Goal: Task Accomplishment & Management: Manage account settings

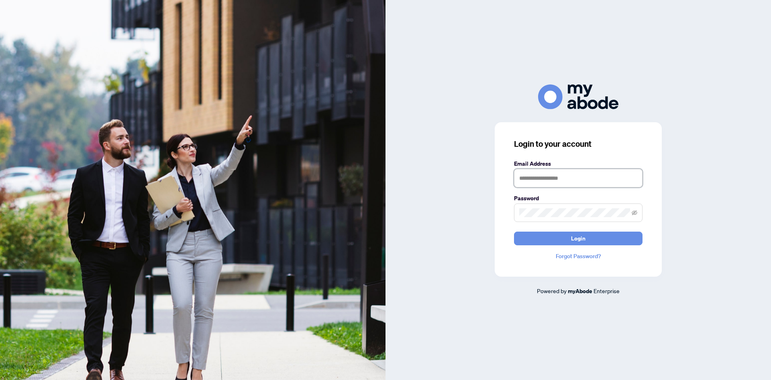
click at [580, 186] on input "text" at bounding box center [578, 178] width 129 height 18
type input "**********"
click at [607, 236] on button "Login" at bounding box center [578, 238] width 129 height 14
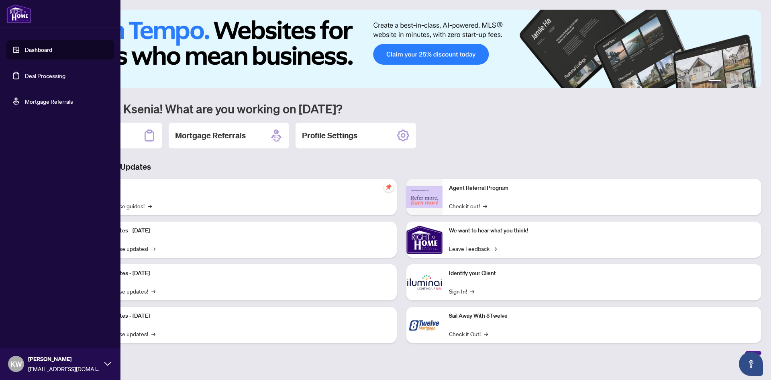
click at [25, 77] on link "Deal Processing" at bounding box center [45, 75] width 41 height 7
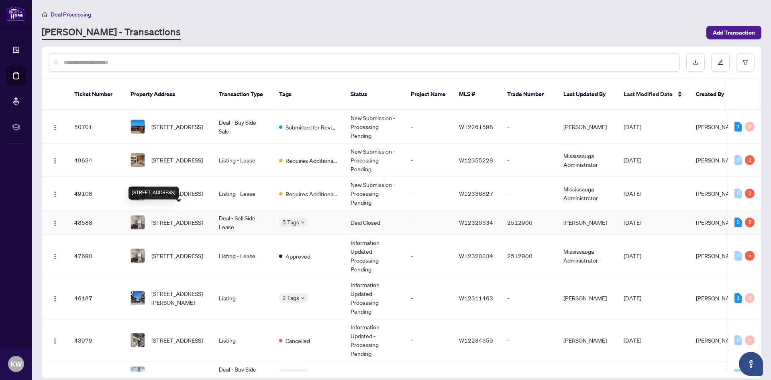
click at [170, 218] on span "703-40 Old Mill Rd, Oakville, Ontario L6J 7W2, Canada" at bounding box center [176, 222] width 51 height 9
click at [185, 251] on span "[STREET_ADDRESS]" at bounding box center [176, 255] width 51 height 9
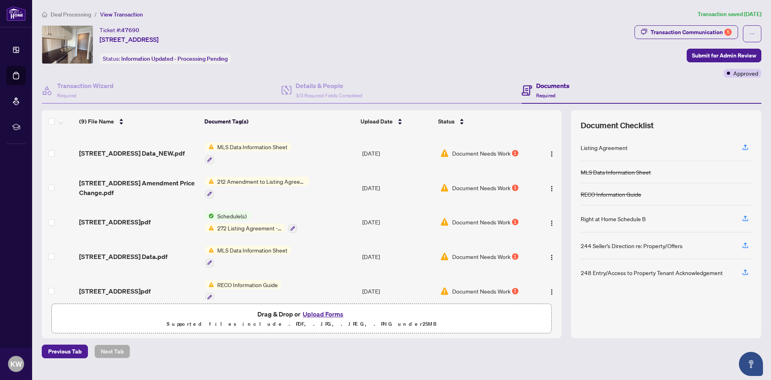
scroll to position [64, 0]
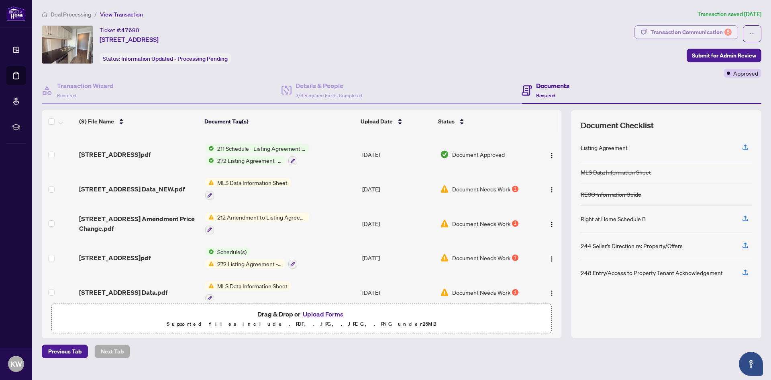
click at [689, 31] on div "Transaction Communication 5" at bounding box center [691, 32] width 81 height 13
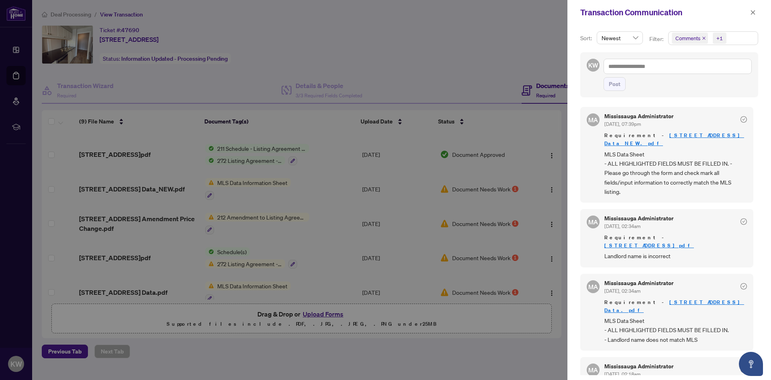
click at [392, 36] on div at bounding box center [385, 190] width 771 height 380
click at [751, 12] on icon "close" at bounding box center [753, 13] width 6 height 6
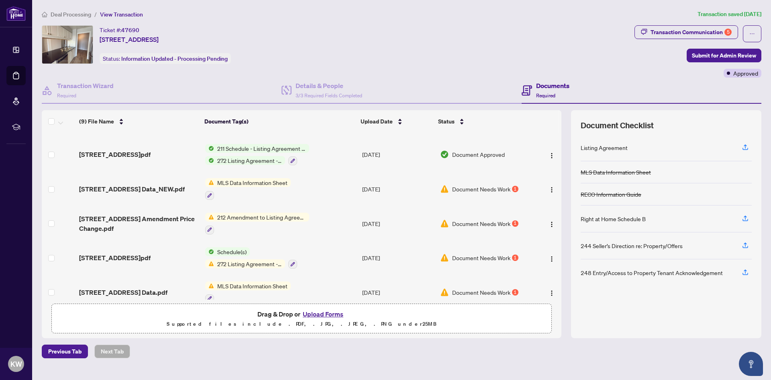
click at [247, 182] on span "MLS Data Information Sheet" at bounding box center [252, 182] width 77 height 9
click at [470, 182] on td "Document Needs Work 1" at bounding box center [485, 189] width 97 height 35
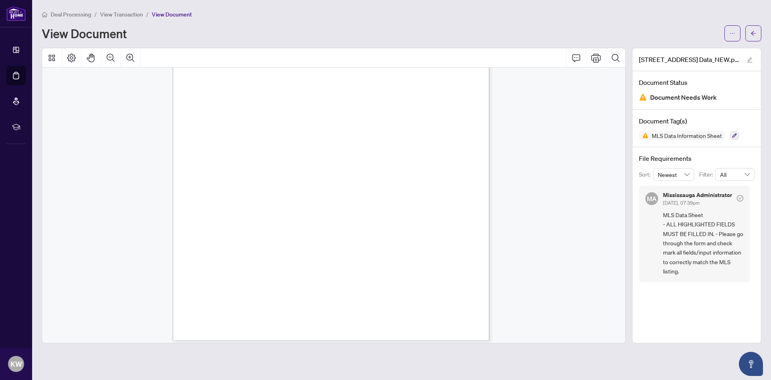
scroll to position [5195, 0]
click at [621, 328] on div "COMMENTS SELLERS INITIALS REMARKS FOR CLIENTS (2000 characters) OFFER REMARKS (…" at bounding box center [333, 204] width 583 height 275
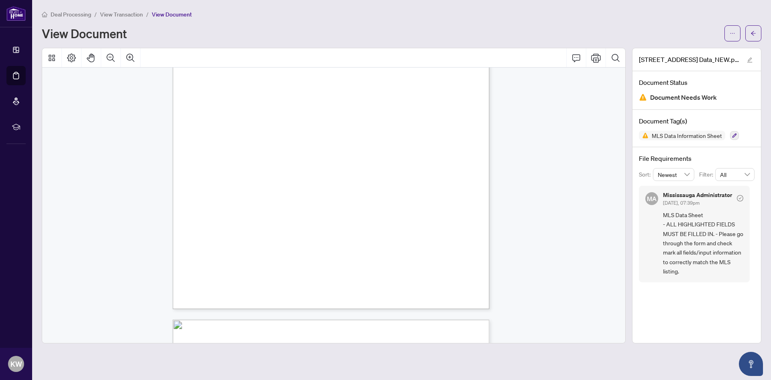
scroll to position [2842, 0]
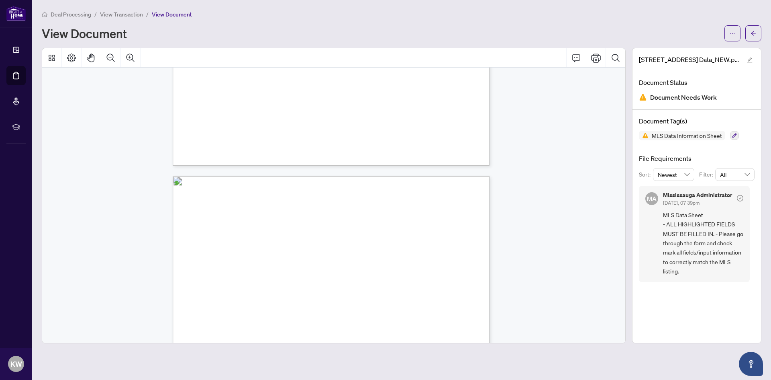
click at [750, 32] on button "button" at bounding box center [754, 33] width 16 height 16
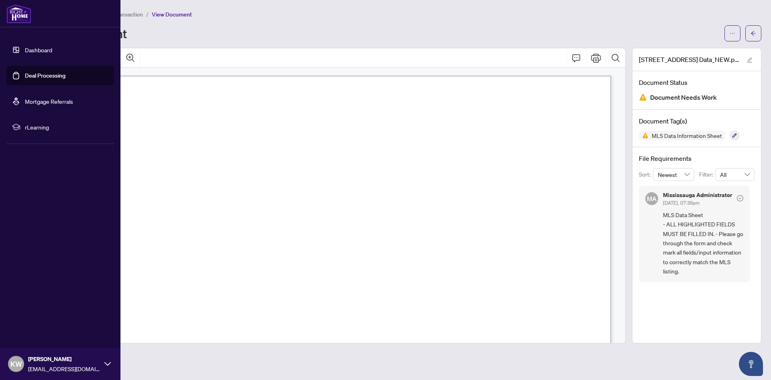
drag, startPoint x: 34, startPoint y: 76, endPoint x: 38, endPoint y: 77, distance: 4.1
click at [34, 76] on link "Deal Processing" at bounding box center [45, 75] width 41 height 7
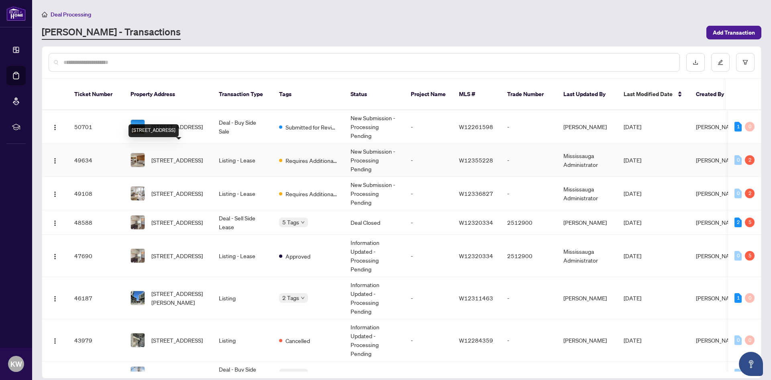
click at [161, 155] on span "[STREET_ADDRESS]" at bounding box center [176, 159] width 51 height 9
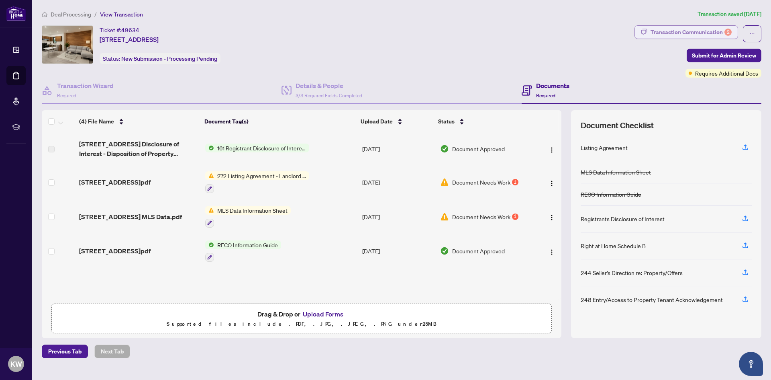
click at [685, 34] on div "Transaction Communication 2" at bounding box center [691, 32] width 81 height 13
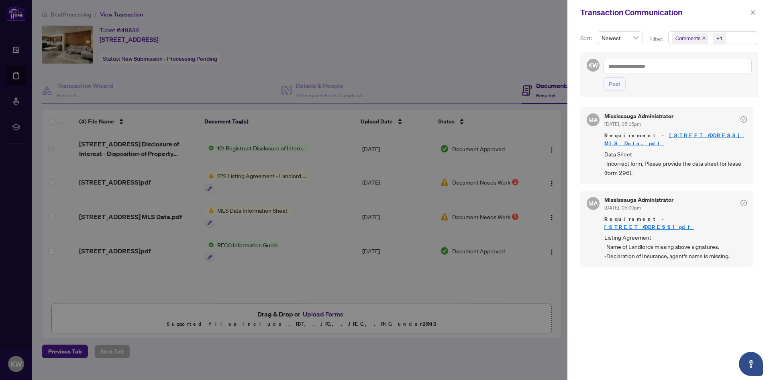
click at [442, 291] on div at bounding box center [385, 190] width 771 height 380
click at [754, 14] on icon "close" at bounding box center [753, 13] width 6 height 6
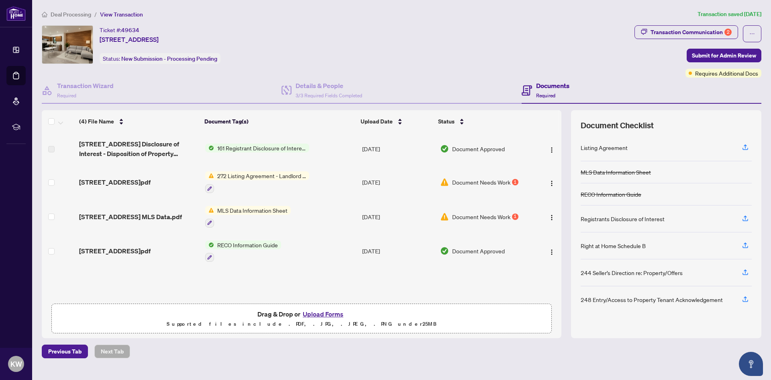
click at [255, 212] on span "MLS Data Information Sheet" at bounding box center [252, 210] width 77 height 9
click at [469, 216] on span "Document Needs Work" at bounding box center [481, 216] width 58 height 9
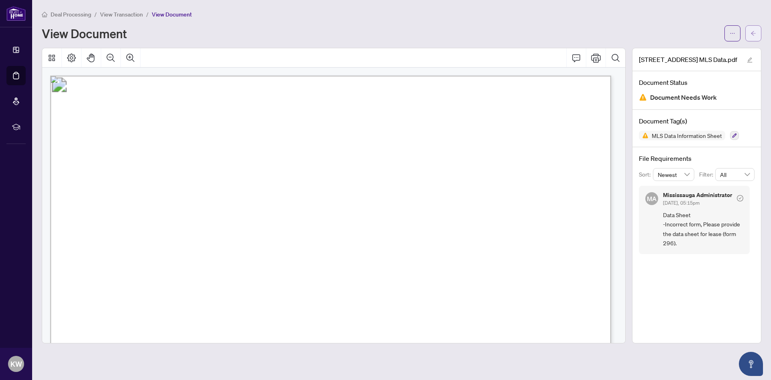
click at [752, 28] on span "button" at bounding box center [754, 33] width 6 height 13
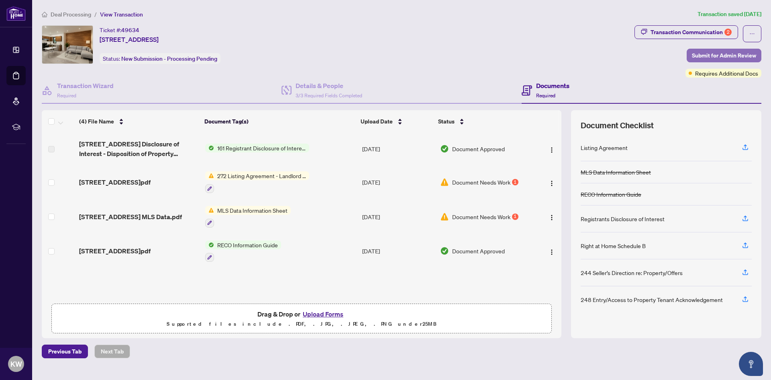
click at [717, 53] on span "Submit for Admin Review" at bounding box center [724, 55] width 64 height 13
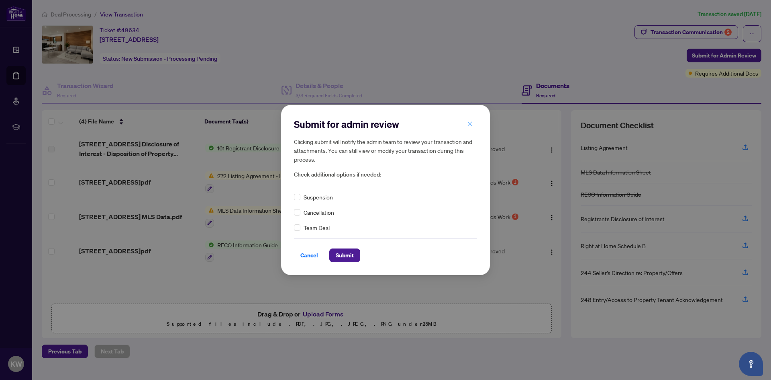
click at [470, 126] on icon "close" at bounding box center [470, 124] width 6 height 6
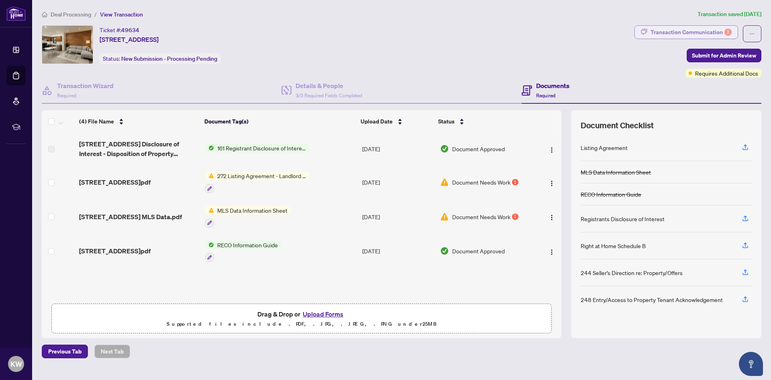
click at [684, 32] on div "Transaction Communication 2" at bounding box center [691, 32] width 81 height 13
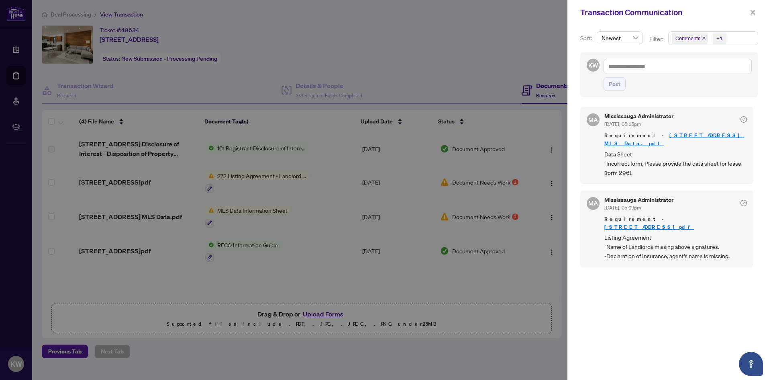
click at [556, 309] on div at bounding box center [385, 190] width 771 height 380
click at [752, 14] on icon "close" at bounding box center [753, 13] width 6 height 6
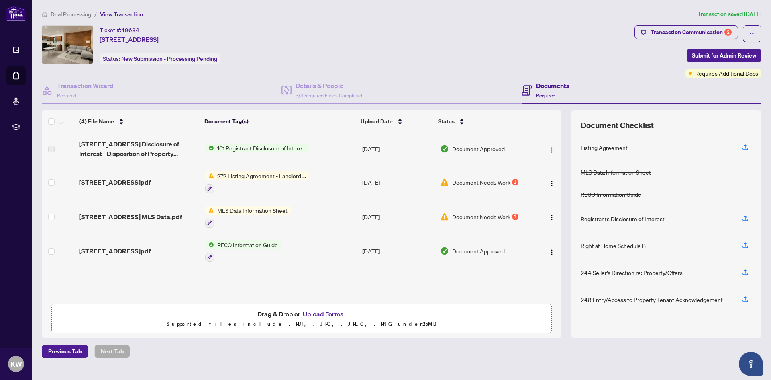
click at [478, 219] on span "Document Needs Work" at bounding box center [481, 216] width 58 height 9
click at [267, 176] on span "272 Listing Agreement - Landlord Designated Representation Agreement Authority …" at bounding box center [261, 175] width 95 height 9
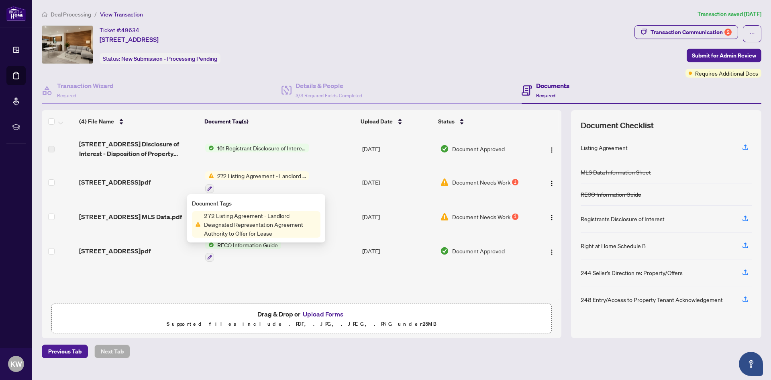
click at [482, 181] on span "Document Needs Work" at bounding box center [481, 182] width 58 height 9
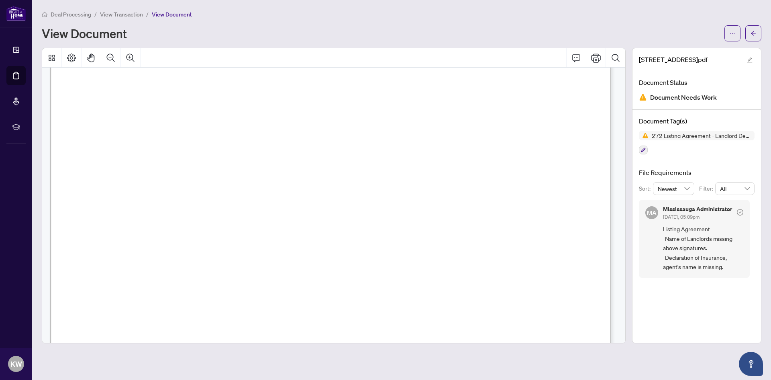
scroll to position [3334, 0]
click at [623, 321] on div "Form 272 New Feb 2024 Page 1 of 5 The trademarks REALTOR®, REALTORS®, MLS®, Mul…" at bounding box center [333, 204] width 583 height 275
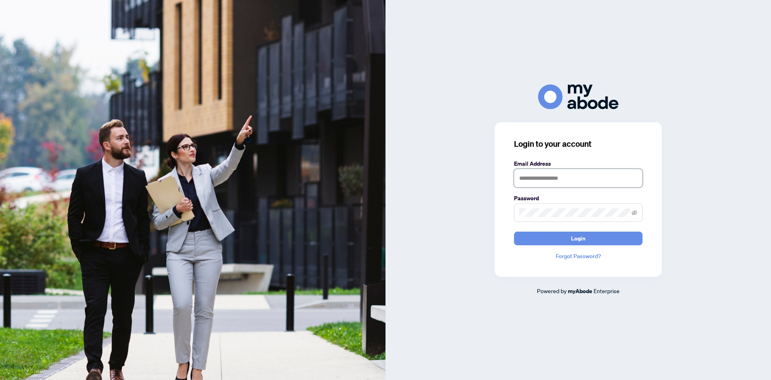
drag, startPoint x: 529, startPoint y: 172, endPoint x: 533, endPoint y: 179, distance: 9.0
click at [531, 174] on input "text" at bounding box center [578, 178] width 129 height 18
type input "**********"
click at [600, 238] on button "Login" at bounding box center [578, 238] width 129 height 14
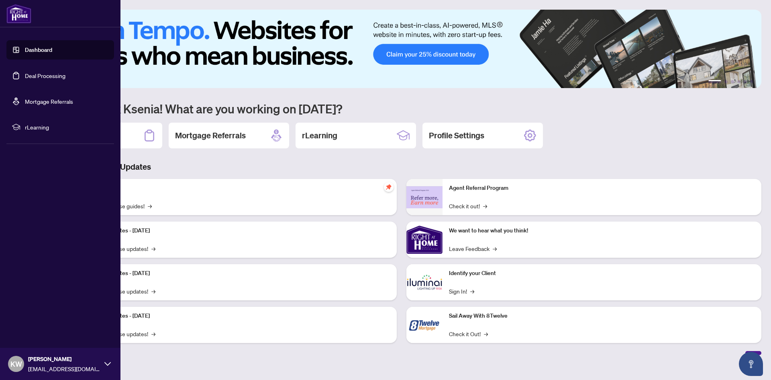
click at [25, 74] on link "Deal Processing" at bounding box center [45, 75] width 41 height 7
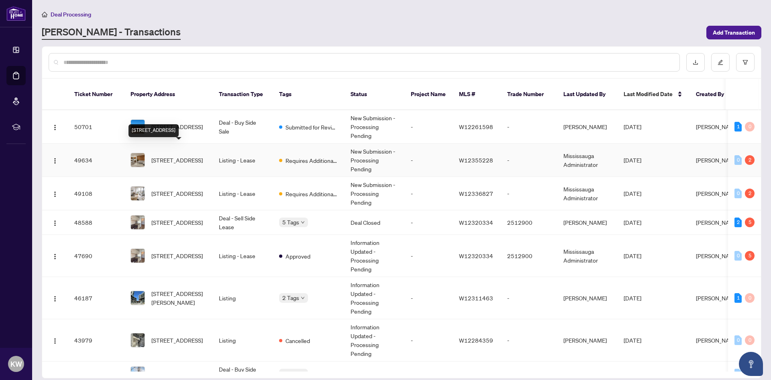
click at [178, 155] on span "[STREET_ADDRESS]" at bounding box center [176, 159] width 51 height 9
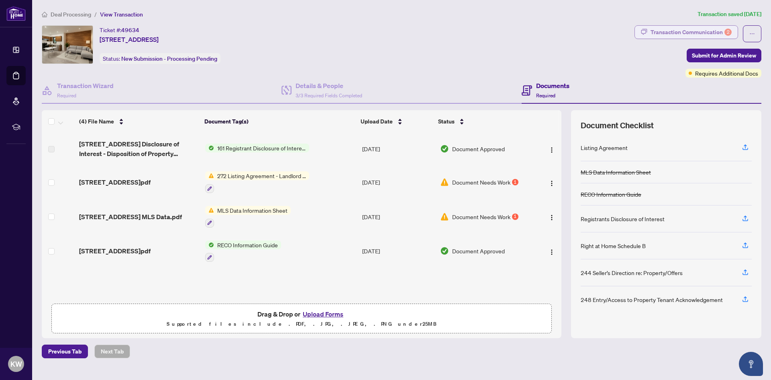
click at [678, 33] on div "Transaction Communication 2" at bounding box center [691, 32] width 81 height 13
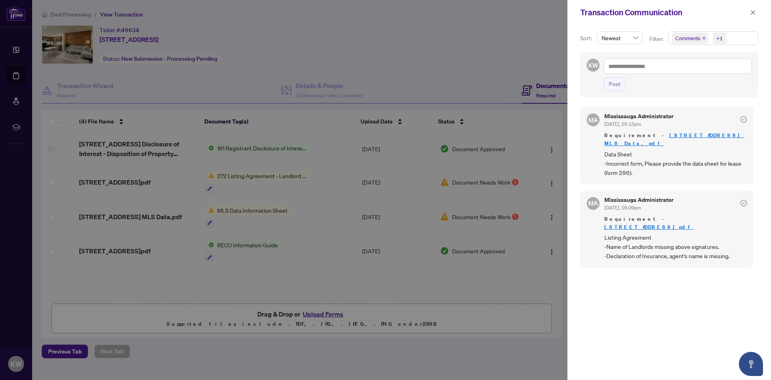
click at [458, 302] on div at bounding box center [385, 190] width 771 height 380
click at [749, 11] on button "button" at bounding box center [753, 13] width 10 height 10
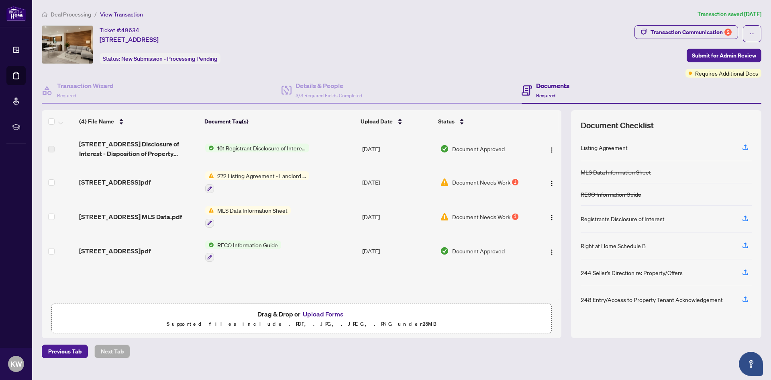
click at [492, 217] on span "Document Needs Work" at bounding box center [481, 216] width 58 height 9
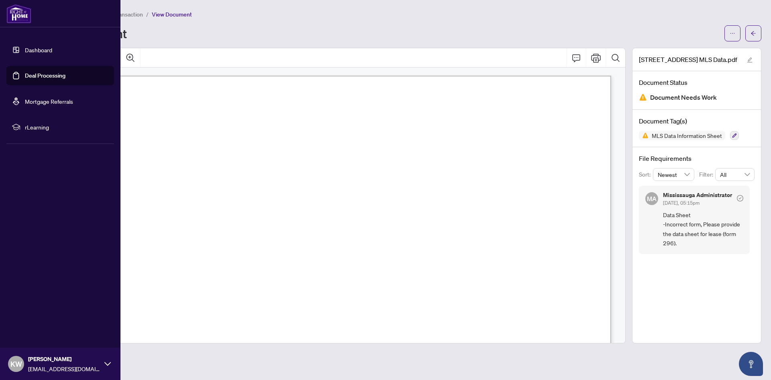
click at [30, 74] on link "Deal Processing" at bounding box center [45, 75] width 41 height 7
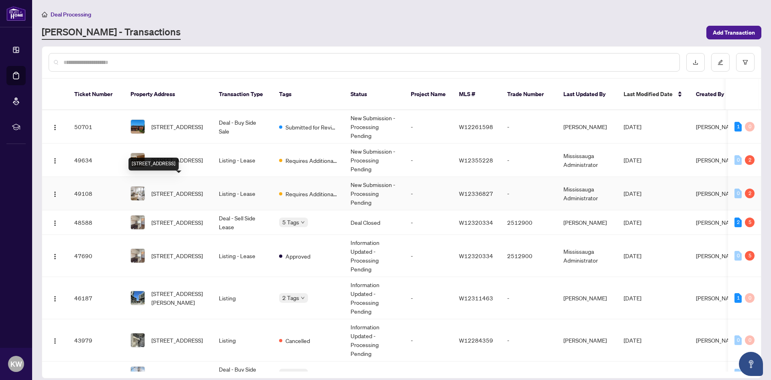
click at [188, 189] on span "[STREET_ADDRESS]" at bounding box center [176, 193] width 51 height 9
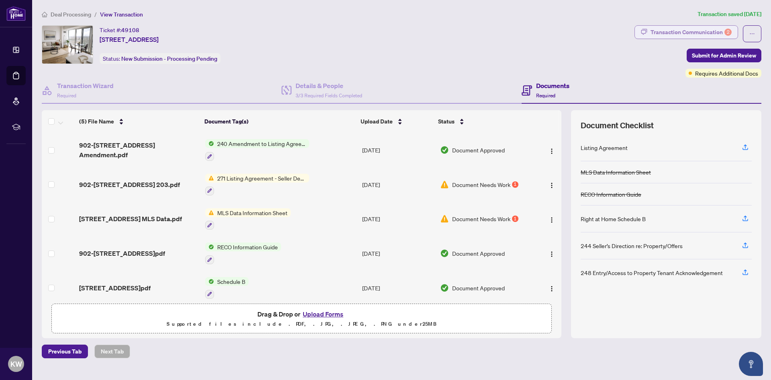
click at [682, 34] on div "Transaction Communication 2" at bounding box center [691, 32] width 81 height 13
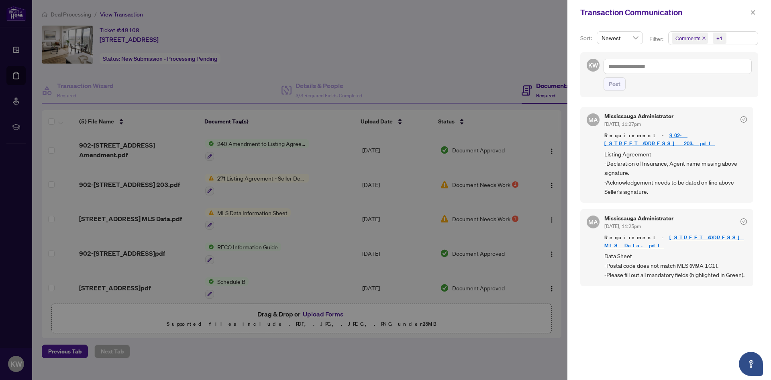
click at [477, 357] on div at bounding box center [385, 190] width 771 height 380
click at [752, 10] on icon "close" at bounding box center [753, 13] width 6 height 6
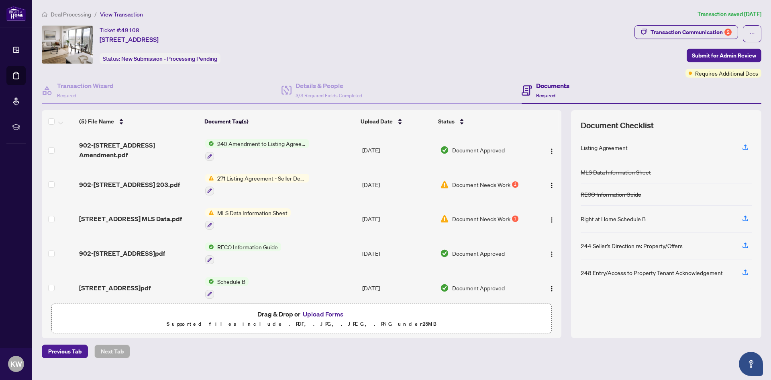
click at [472, 184] on span "Document Needs Work" at bounding box center [481, 184] width 58 height 9
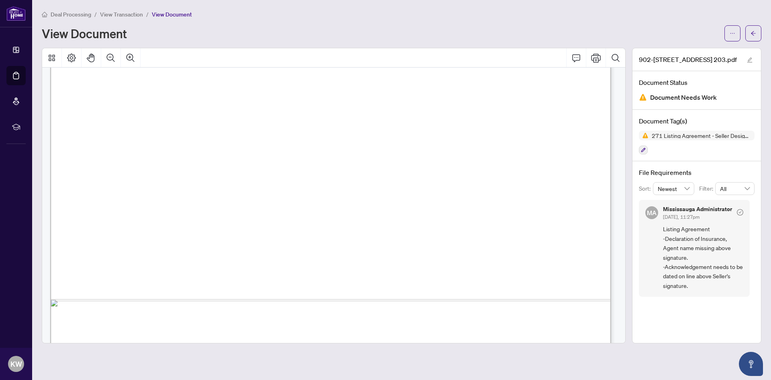
scroll to position [1968, 0]
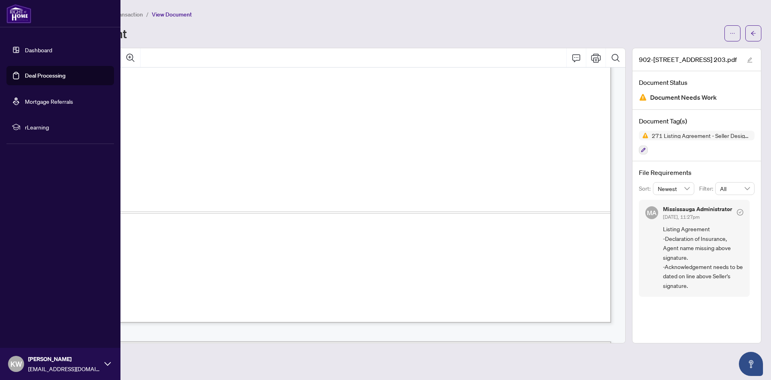
click at [25, 79] on link "Deal Processing" at bounding box center [45, 75] width 41 height 7
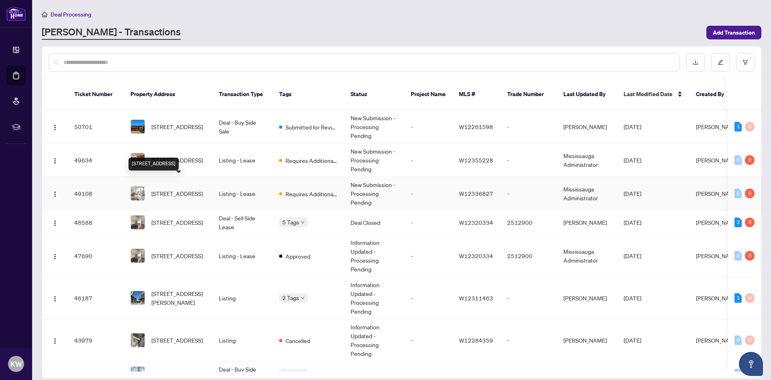
click at [172, 189] on span "[STREET_ADDRESS]" at bounding box center [176, 193] width 51 height 9
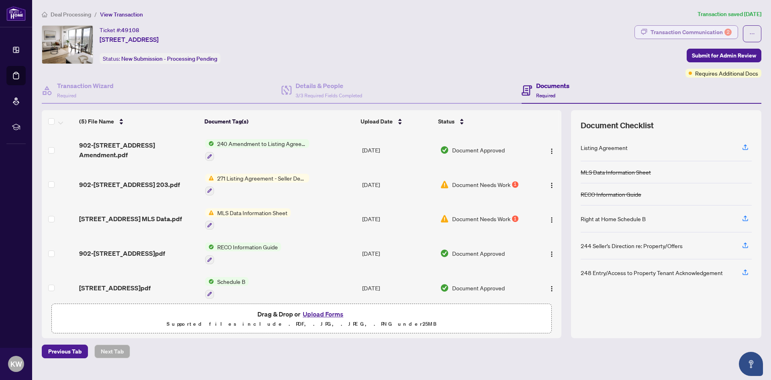
click at [693, 29] on div "Transaction Communication 2" at bounding box center [691, 32] width 81 height 13
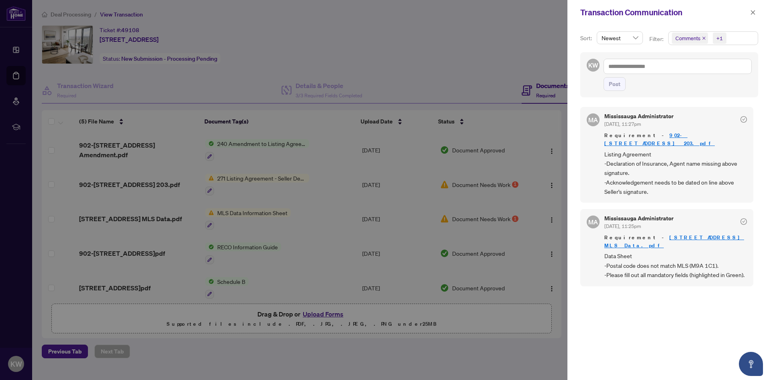
click at [499, 372] on div at bounding box center [385, 190] width 771 height 380
click at [754, 14] on icon "close" at bounding box center [753, 12] width 4 height 4
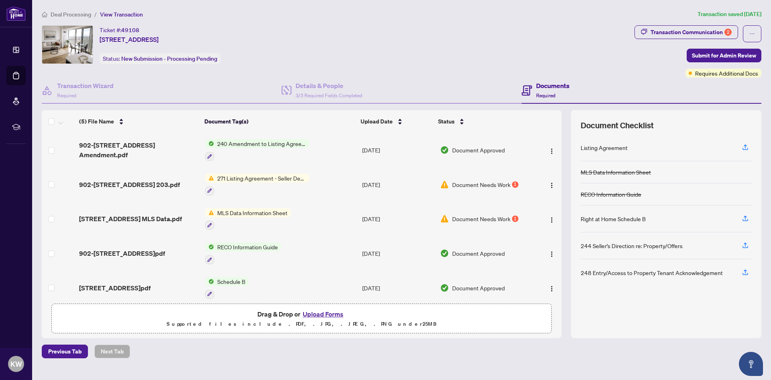
click at [484, 216] on span "Document Needs Work" at bounding box center [481, 218] width 58 height 9
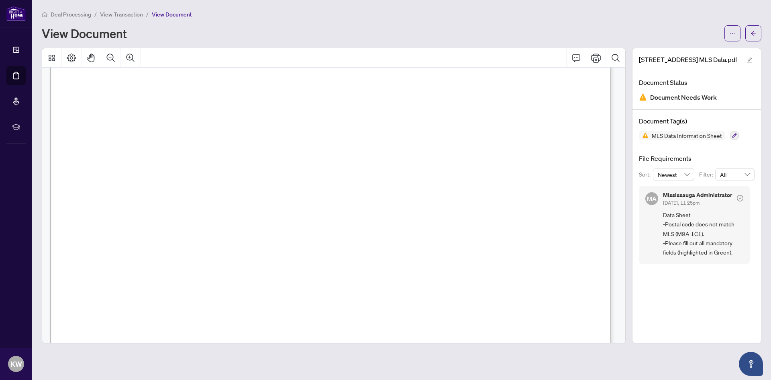
scroll to position [121, 0]
click at [181, 161] on span "Toronto, Ontario M9A 1C1" at bounding box center [141, 159] width 79 height 9
drag, startPoint x: 619, startPoint y: 309, endPoint x: 621, endPoint y: 313, distance: 4.6
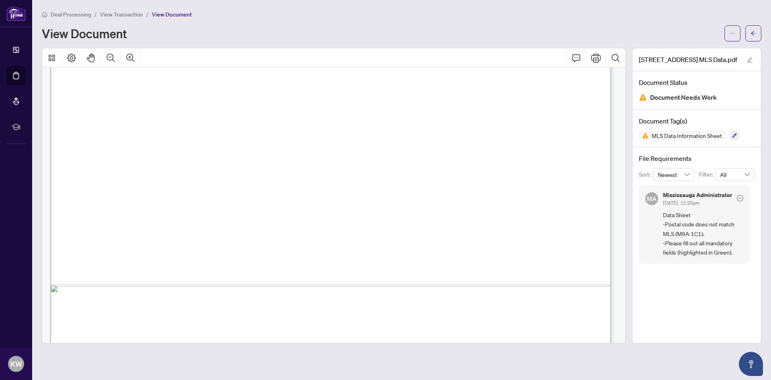
click at [621, 313] on div "SELLERS INITIALS INTERIOR (CONTINUED) UNDER CONTRACT (Max 15) Air Conditioner A…" at bounding box center [333, 204] width 583 height 275
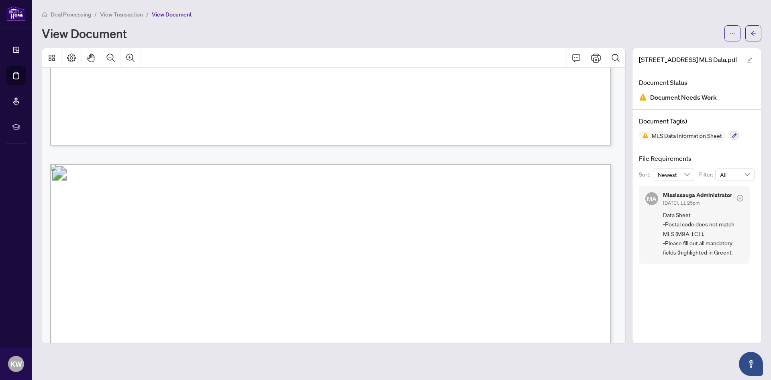
scroll to position [1386, 0]
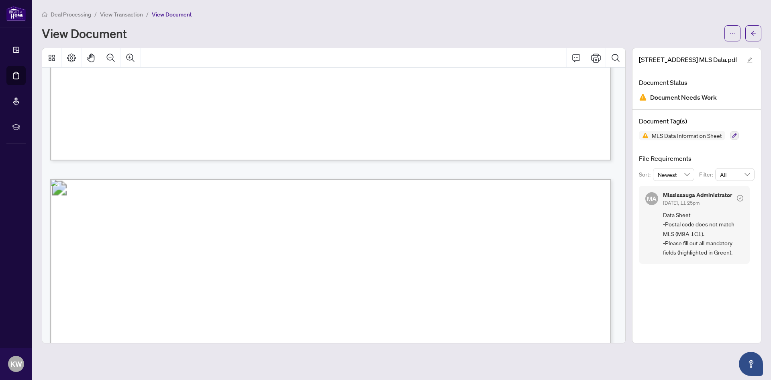
click at [693, 97] on span "Document Needs Work" at bounding box center [683, 97] width 67 height 11
click at [678, 134] on span "MLS Data Information Sheet" at bounding box center [687, 136] width 77 height 6
click at [735, 135] on icon "button" at bounding box center [734, 135] width 5 height 5
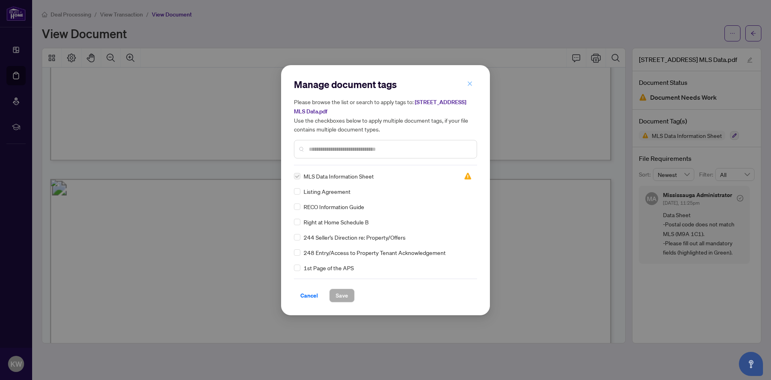
click at [474, 85] on button "button" at bounding box center [470, 84] width 16 height 14
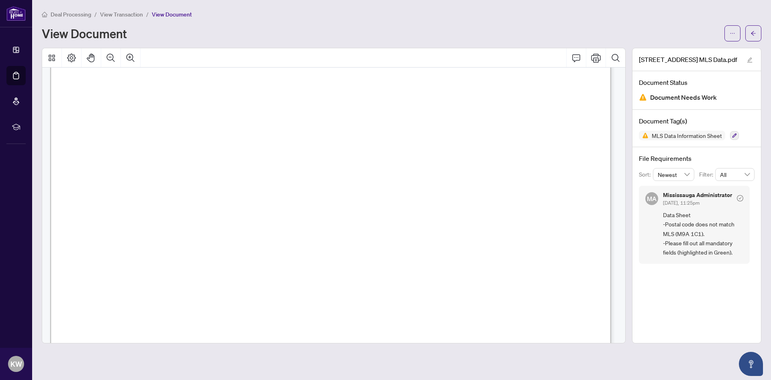
scroll to position [121, 0]
drag, startPoint x: 122, startPoint y: 181, endPoint x: 128, endPoint y: 178, distance: 7.2
drag, startPoint x: 139, startPoint y: 169, endPoint x: 153, endPoint y: 171, distance: 13.8
click at [138, 171] on span "COMMUNITY" at bounding box center [117, 169] width 42 height 8
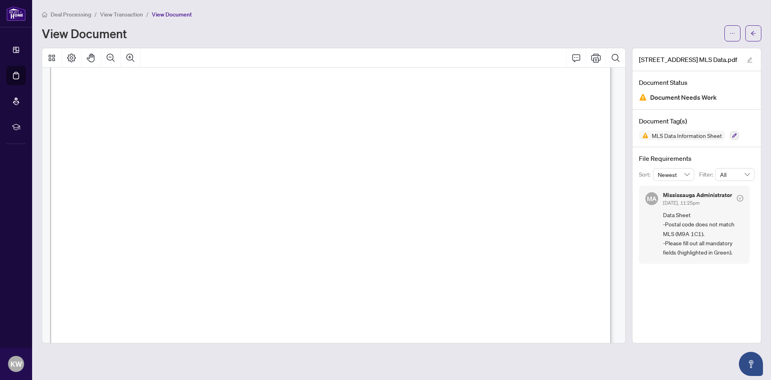
click at [138, 171] on span "COMMUNITY" at bounding box center [117, 169] width 42 height 8
click at [754, 35] on icon "arrow-left" at bounding box center [754, 34] width 6 height 6
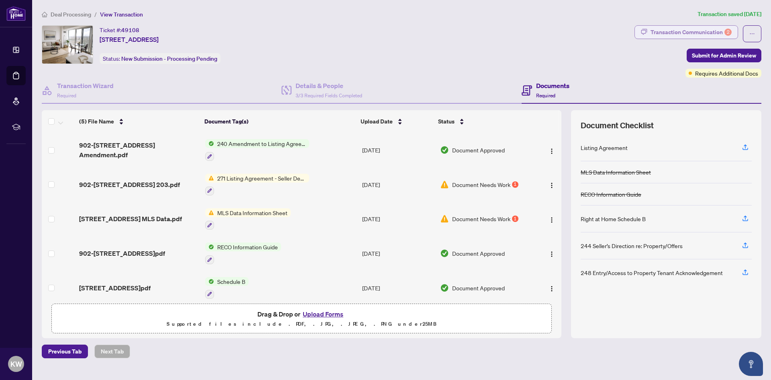
click at [672, 28] on div "Transaction Communication 2" at bounding box center [691, 32] width 81 height 13
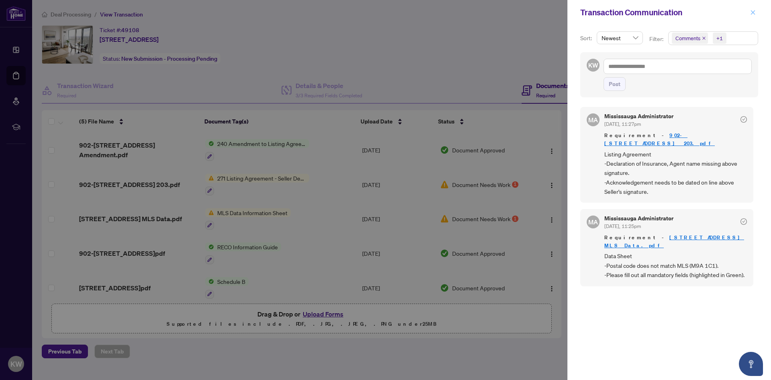
click at [754, 10] on icon "close" at bounding box center [753, 13] width 6 height 6
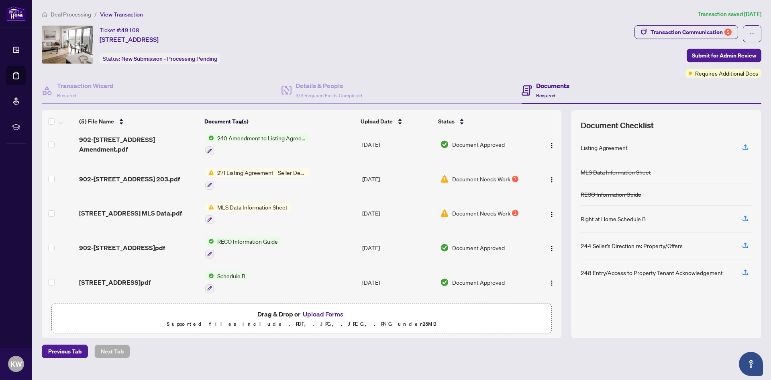
scroll to position [7, 0]
click at [319, 311] on button "Upload Forms" at bounding box center [322, 314] width 45 height 10
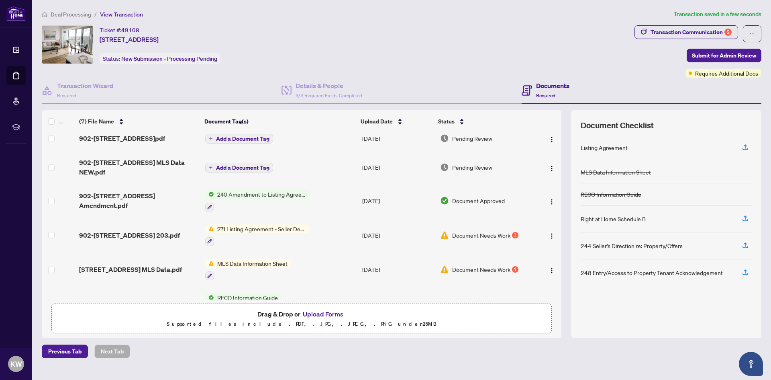
click at [236, 137] on span "Add a Document Tag" at bounding box center [242, 139] width 53 height 6
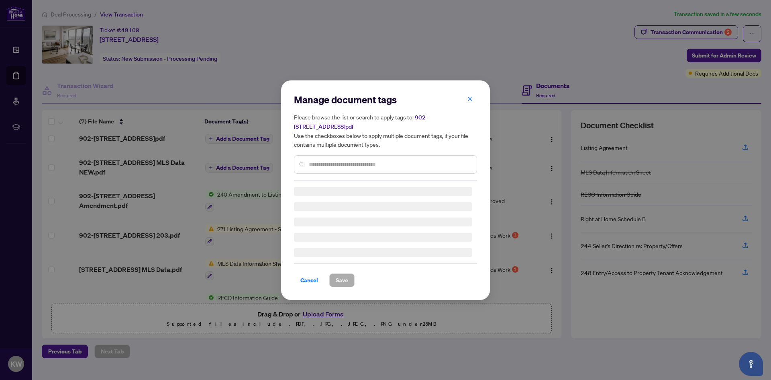
click at [324, 161] on div "Manage document tags Please browse the list or search to apply tags to: 902-510…" at bounding box center [385, 136] width 183 height 87
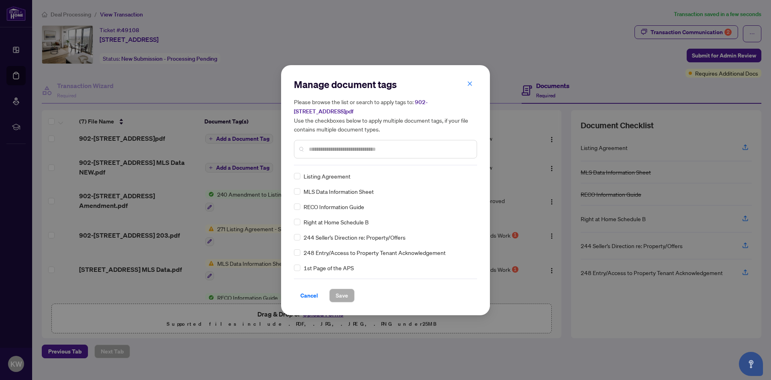
click at [324, 145] on input "text" at bounding box center [389, 149] width 161 height 9
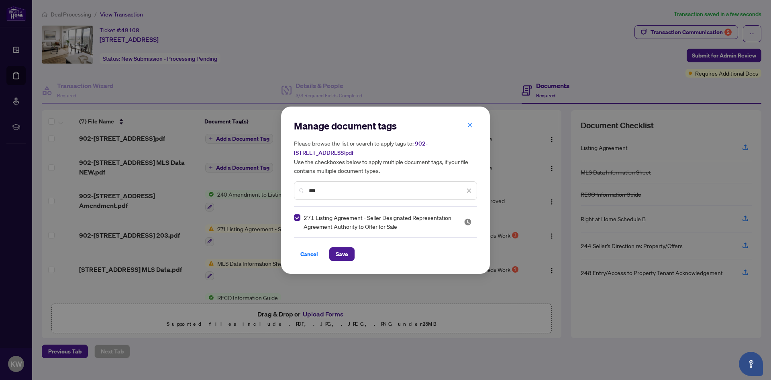
drag, startPoint x: 309, startPoint y: 188, endPoint x: 273, endPoint y: 187, distance: 36.2
click at [273, 188] on div "Manage document tags Please browse the list or search to apply tags to: 902-510…" at bounding box center [385, 190] width 771 height 380
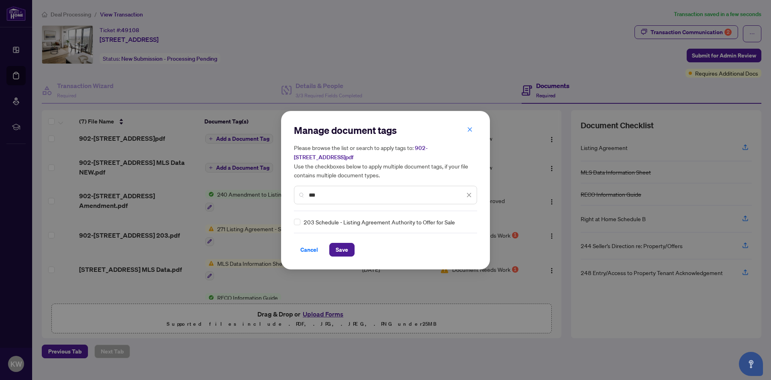
type input "***"
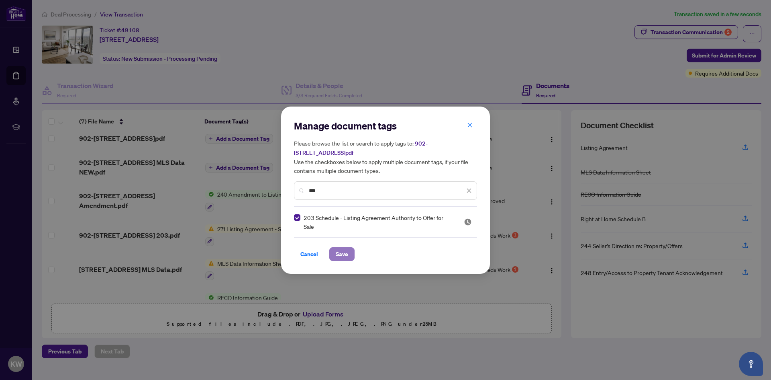
click at [344, 250] on span "Save" at bounding box center [342, 253] width 12 height 13
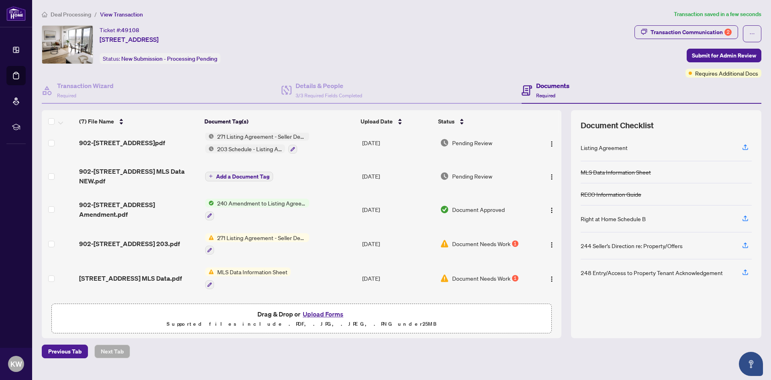
click at [234, 174] on span "Add a Document Tag" at bounding box center [242, 177] width 53 height 6
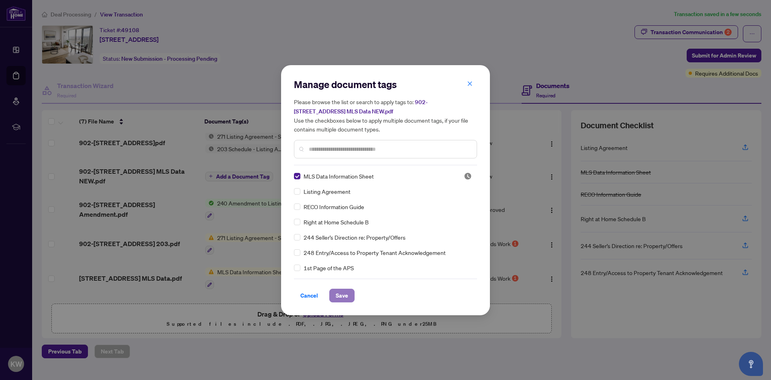
click at [345, 294] on span "Save" at bounding box center [342, 295] width 12 height 13
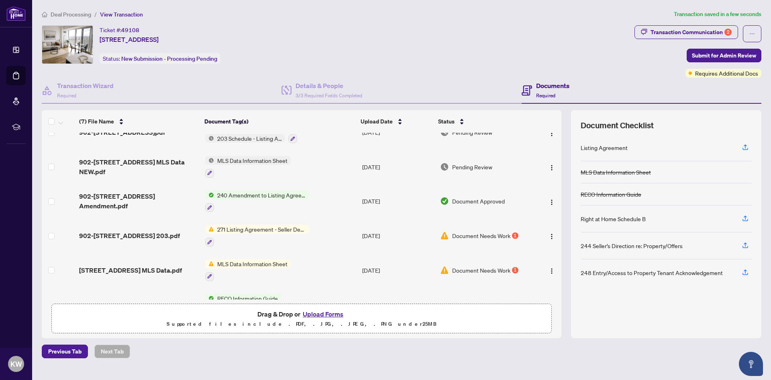
scroll to position [0, 0]
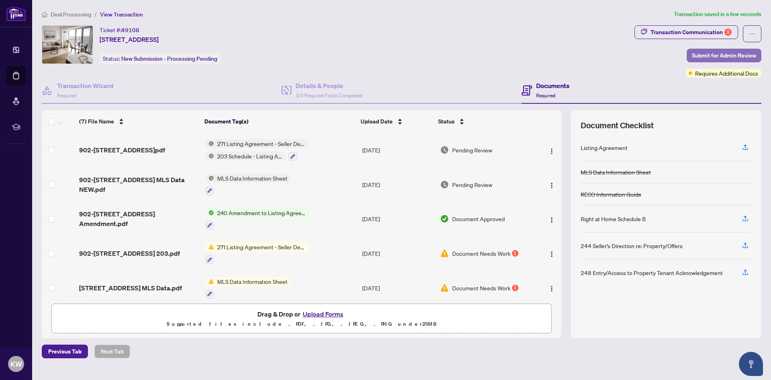
click at [756, 50] on span "Submit for Admin Review" at bounding box center [724, 55] width 64 height 13
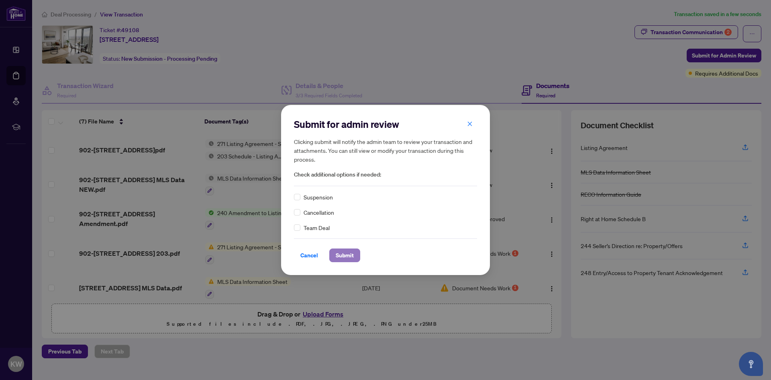
click at [347, 256] on span "Submit" at bounding box center [345, 255] width 18 height 13
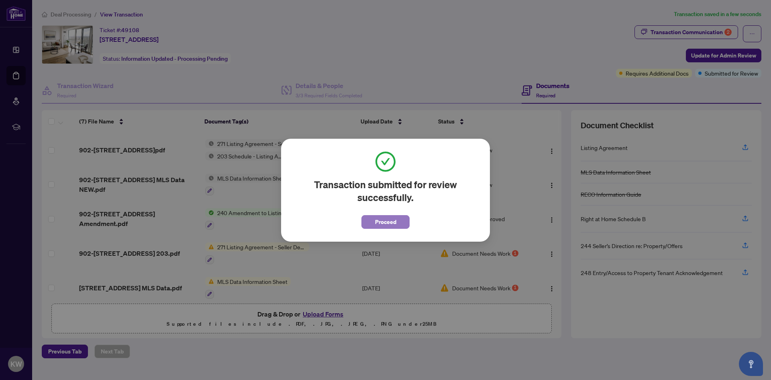
click at [376, 221] on span "Proceed" at bounding box center [385, 221] width 21 height 13
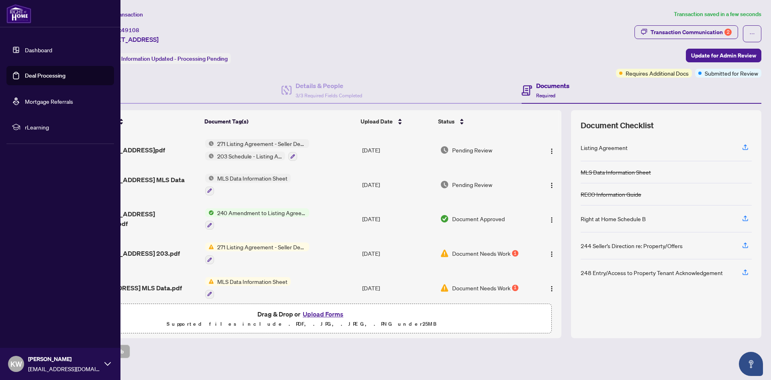
click at [25, 75] on link "Deal Processing" at bounding box center [45, 75] width 41 height 7
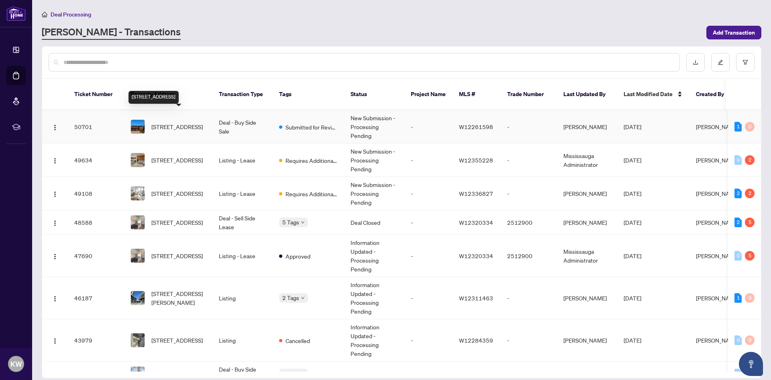
click at [174, 122] on span "[STREET_ADDRESS]" at bounding box center [176, 126] width 51 height 9
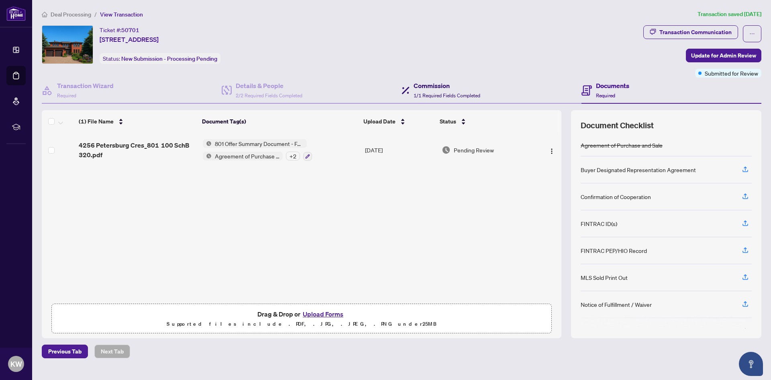
click at [453, 89] on h4 "Commission" at bounding box center [447, 86] width 67 height 10
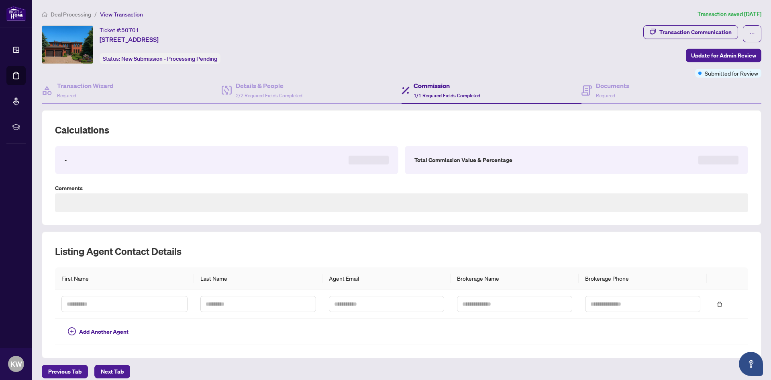
type textarea "**********"
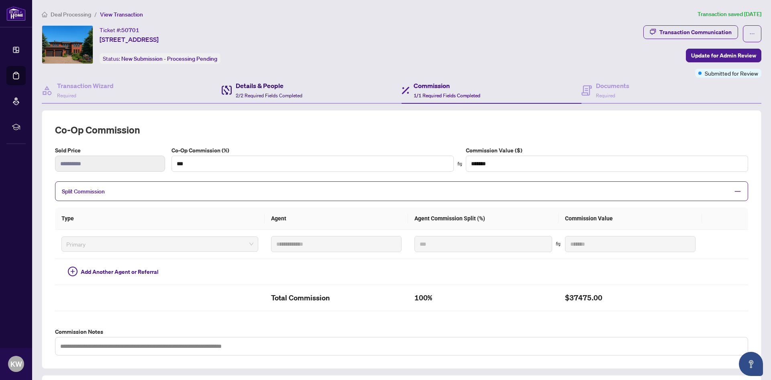
click at [269, 88] on h4 "Details & People" at bounding box center [269, 86] width 67 height 10
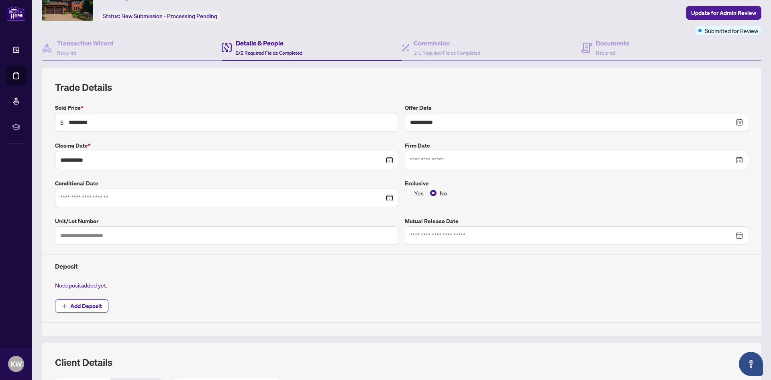
scroll to position [121, 0]
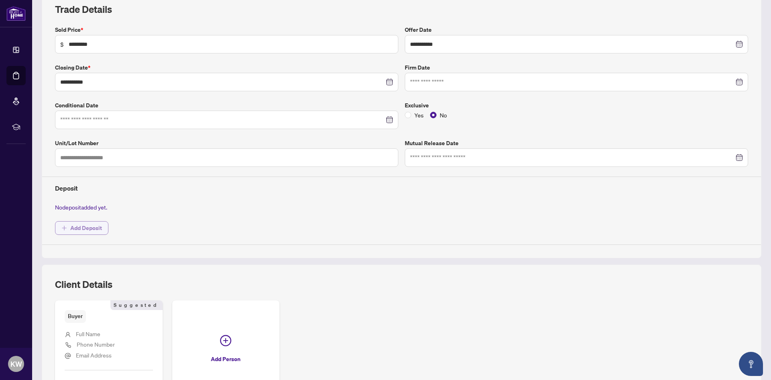
click at [91, 231] on span "Add Deposit" at bounding box center [86, 227] width 32 height 13
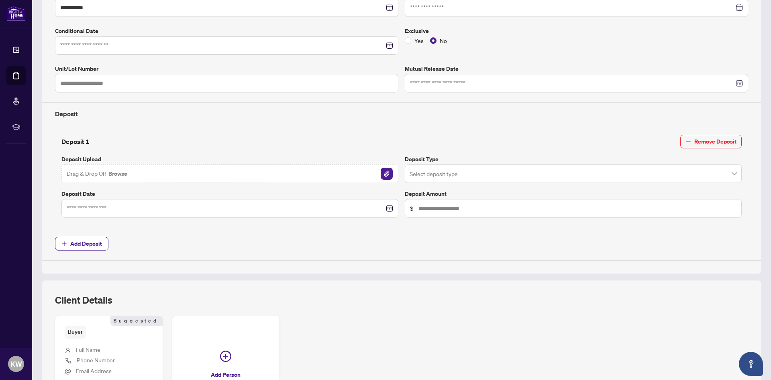
scroll to position [201, 0]
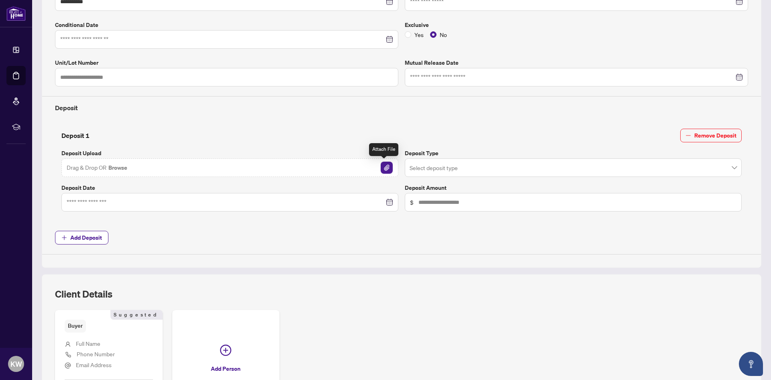
click at [386, 166] on img "button" at bounding box center [387, 167] width 12 height 12
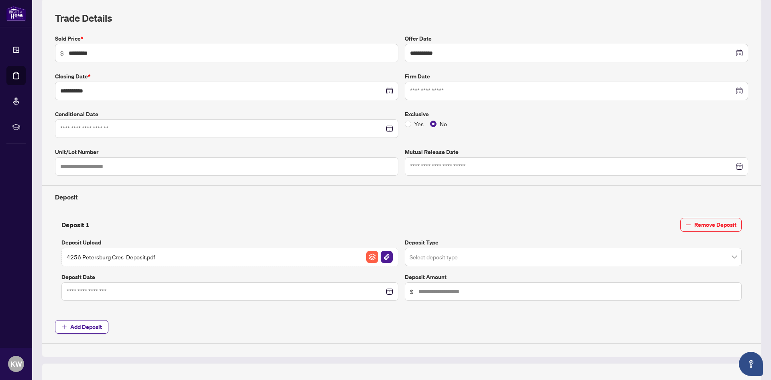
scroll to position [121, 0]
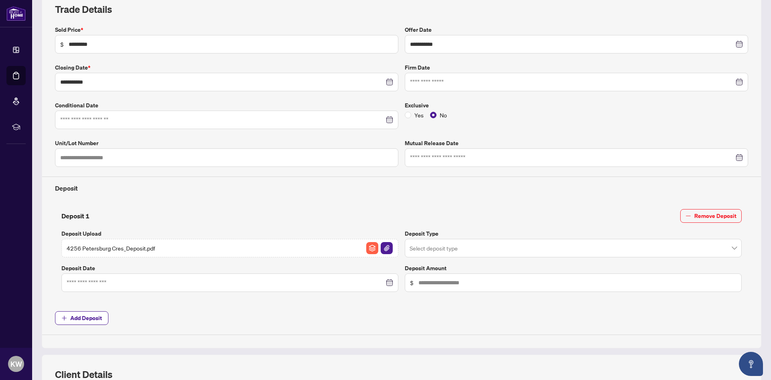
click at [430, 246] on input "search" at bounding box center [570, 249] width 320 height 18
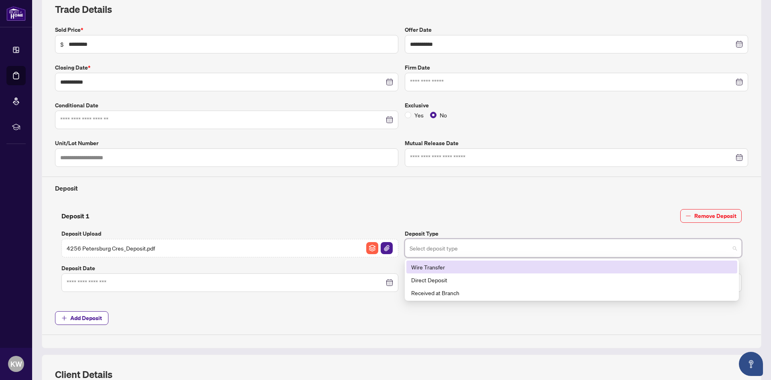
click at [429, 246] on input "search" at bounding box center [570, 249] width 320 height 18
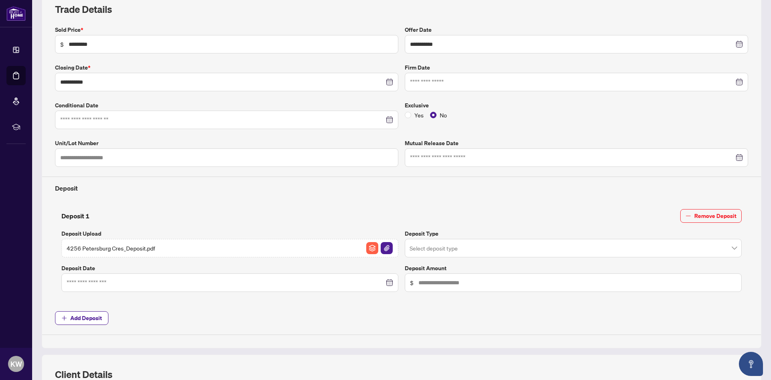
click at [364, 222] on div "Deposit 1 Remove Deposit" at bounding box center [401, 216] width 680 height 14
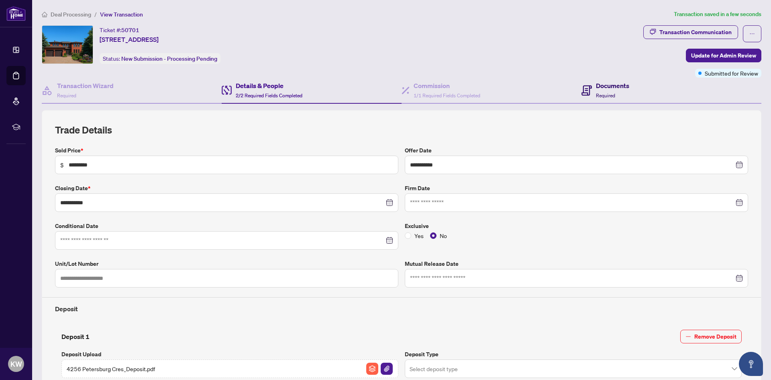
click at [619, 86] on h4 "Documents" at bounding box center [612, 86] width 33 height 10
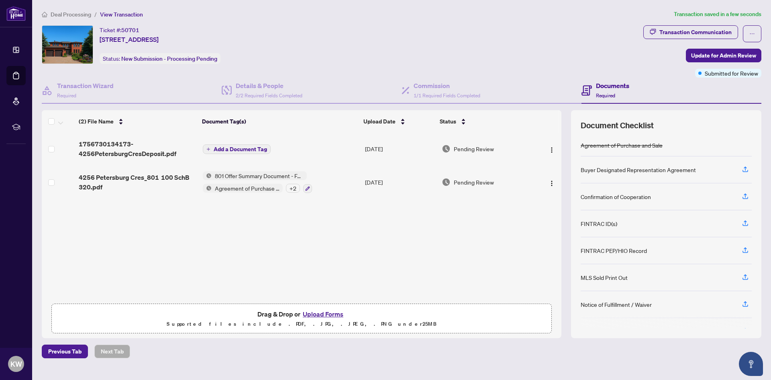
click at [328, 313] on button "Upload Forms" at bounding box center [322, 314] width 45 height 10
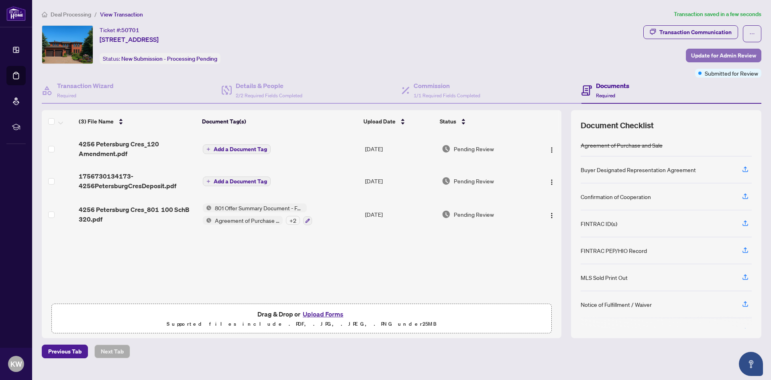
click at [711, 56] on span "Update for Admin Review" at bounding box center [723, 55] width 65 height 13
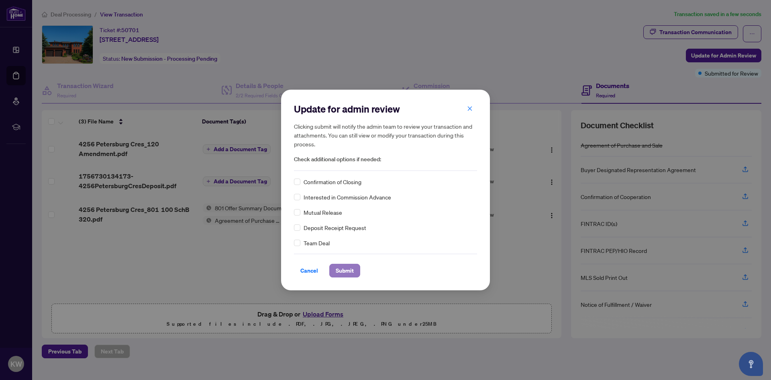
click at [351, 269] on span "Submit" at bounding box center [345, 270] width 18 height 13
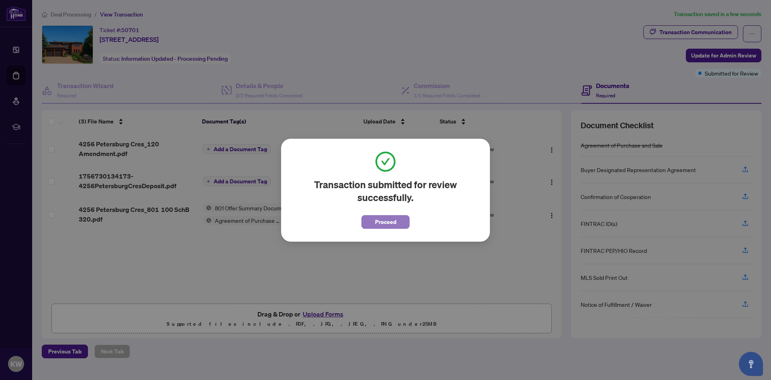
click at [389, 219] on span "Proceed" at bounding box center [385, 221] width 21 height 13
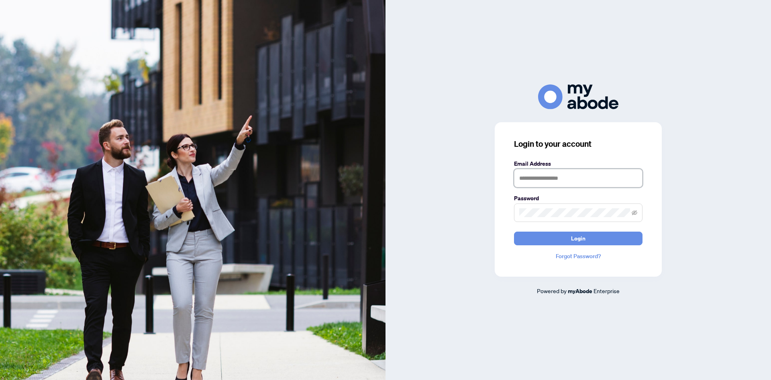
click at [545, 174] on input "text" at bounding box center [578, 178] width 129 height 18
type input "**********"
click at [514, 231] on button "Login" at bounding box center [578, 238] width 129 height 14
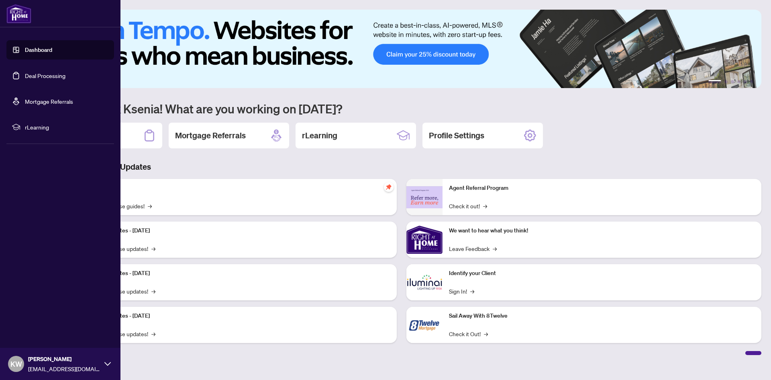
click at [25, 79] on link "Deal Processing" at bounding box center [45, 75] width 41 height 7
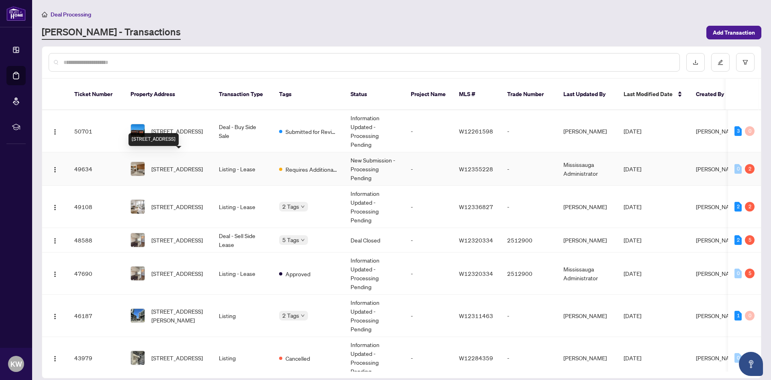
click at [184, 164] on span "[STREET_ADDRESS]" at bounding box center [176, 168] width 51 height 9
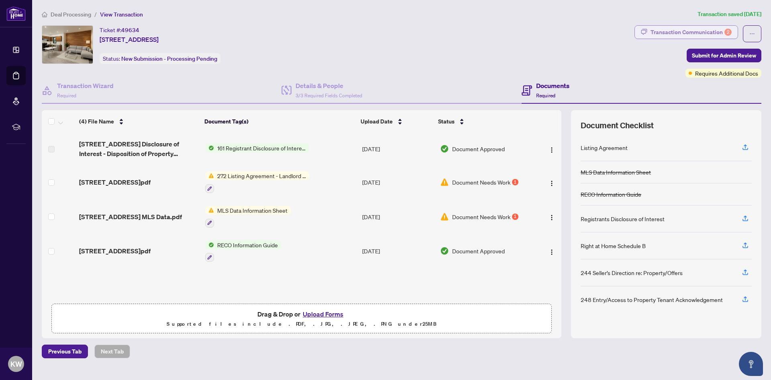
click at [697, 27] on div "Transaction Communication 2" at bounding box center [691, 32] width 81 height 13
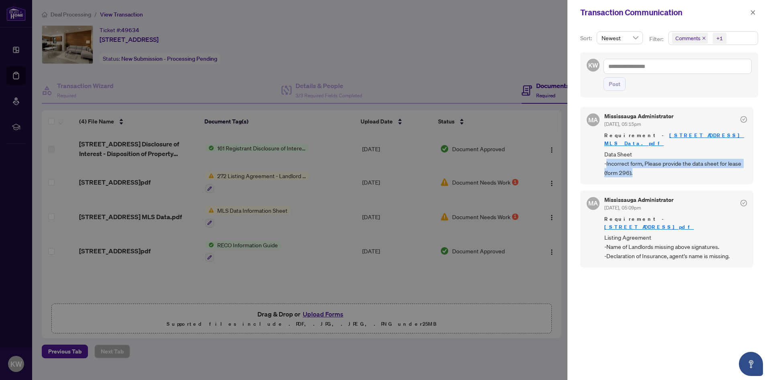
drag, startPoint x: 606, startPoint y: 156, endPoint x: 648, endPoint y: 166, distance: 42.9
click at [648, 166] on span "Data Sheet -Incorrect form, Please provide the data sheet for lease (form 296)." at bounding box center [676, 163] width 143 height 28
copy span "Incorrect form, Please provide the data sheet for lease (form 296)."
click at [612, 158] on span "Data Sheet -Incorrect form, Please provide the data sheet for lease (form 296)." at bounding box center [676, 163] width 143 height 28
drag, startPoint x: 605, startPoint y: 154, endPoint x: 643, endPoint y: 166, distance: 40.4
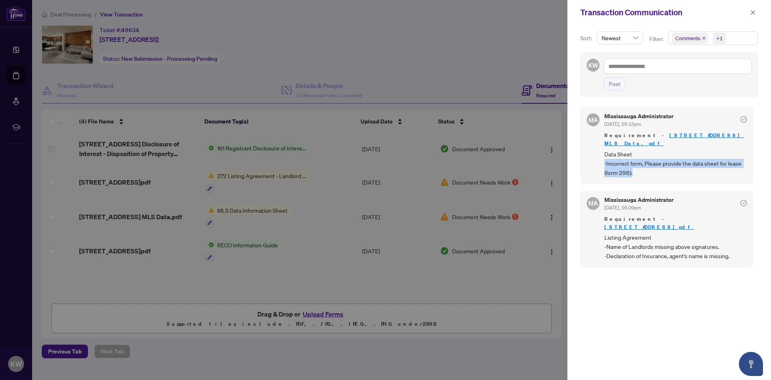
click at [643, 166] on span "Data Sheet -Incorrect form, Please provide the data sheet for lease (form 296)." at bounding box center [676, 163] width 143 height 28
copy span "-Incorrect form, Please provide the data sheet for lease (form 296)."
click at [300, 41] on div at bounding box center [385, 190] width 771 height 380
click at [755, 8] on span "button" at bounding box center [753, 12] width 6 height 13
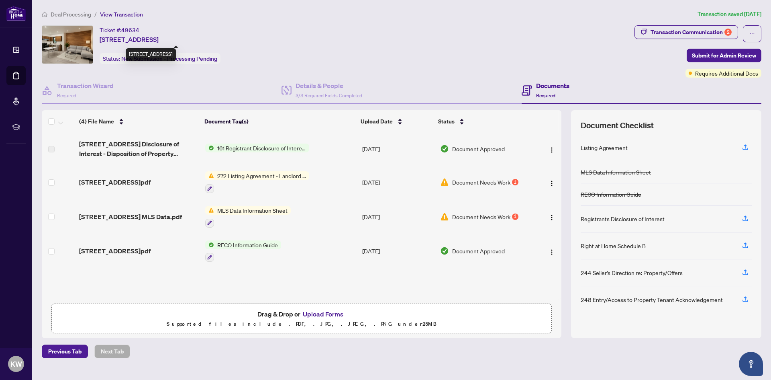
drag, startPoint x: 101, startPoint y: 39, endPoint x: 150, endPoint y: 42, distance: 49.5
click at [150, 42] on span "[STREET_ADDRESS]" at bounding box center [129, 40] width 59 height 10
copy span "[STREET_ADDRESS]"
click at [685, 27] on div "Transaction Communication 2" at bounding box center [691, 32] width 81 height 13
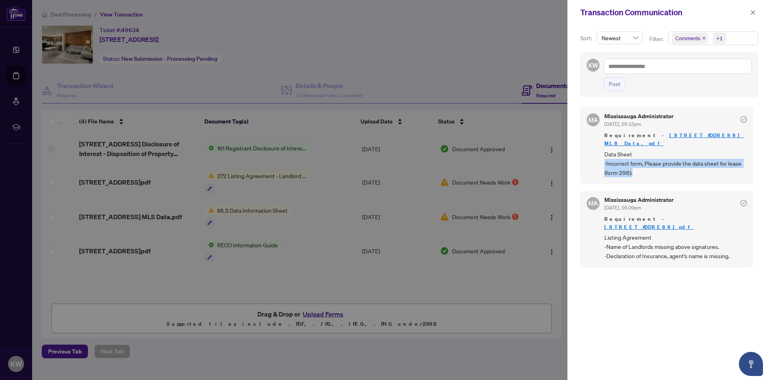
drag, startPoint x: 605, startPoint y: 157, endPoint x: 644, endPoint y: 167, distance: 40.1
click at [644, 167] on span "Data Sheet -Incorrect form, Please provide the data sheet for lease (form 296)." at bounding box center [676, 163] width 143 height 28
copy span "-Incorrect form, Please provide the data sheet for lease (form 296)."
click at [370, 54] on div at bounding box center [385, 190] width 771 height 380
drag, startPoint x: 370, startPoint y: 54, endPoint x: 398, endPoint y: 51, distance: 27.9
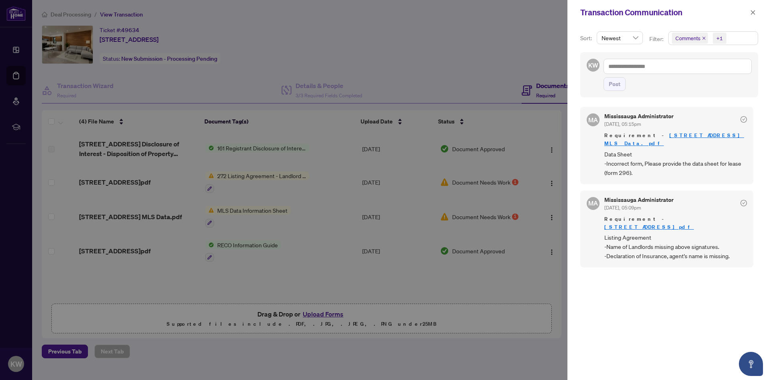
click at [370, 55] on div at bounding box center [385, 190] width 771 height 380
click at [753, 12] on icon "close" at bounding box center [753, 13] width 6 height 6
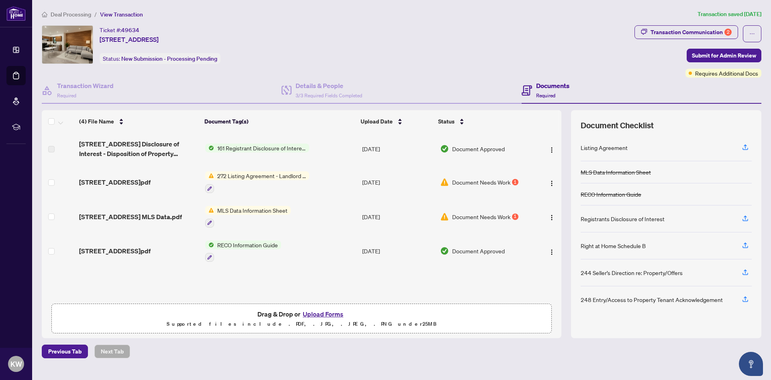
click at [333, 58] on div "Ticket #: 49634 [STREET_ADDRESS] Status: New Submission - Processing Pending" at bounding box center [337, 44] width 590 height 39
